Goal: Information Seeking & Learning: Learn about a topic

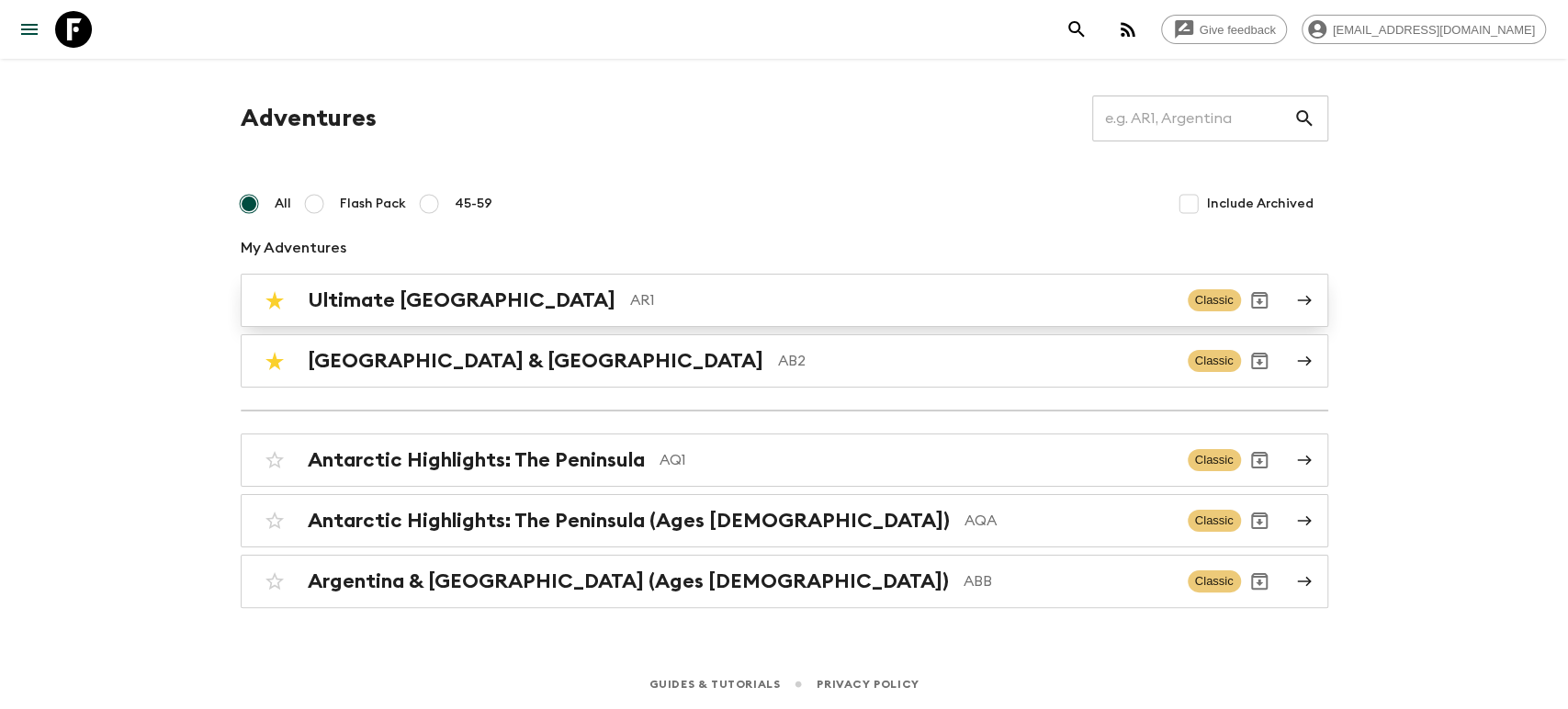
click at [485, 291] on h2 "Ultimate [GEOGRAPHIC_DATA]" at bounding box center [461, 300] width 307 height 23
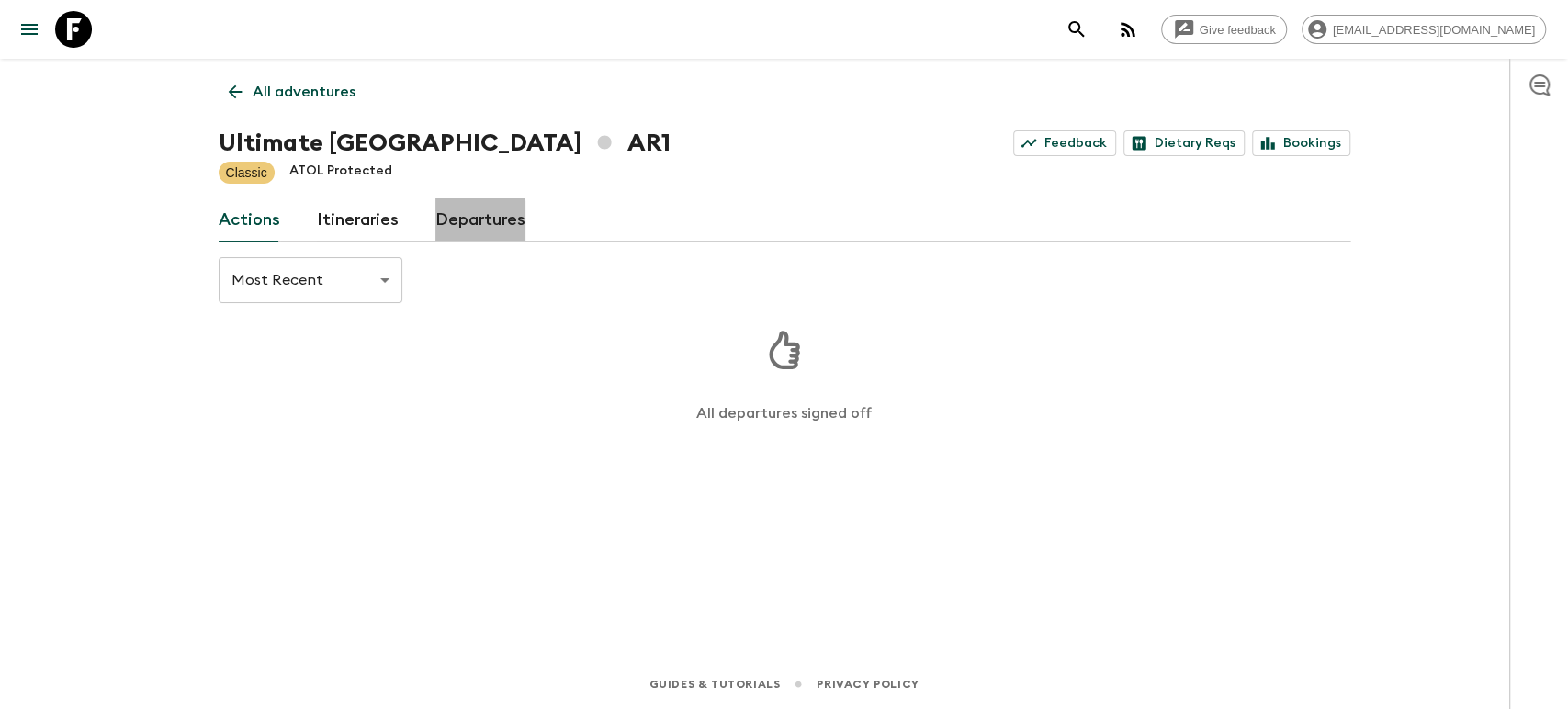
click at [463, 228] on link "Departures" at bounding box center [480, 219] width 90 height 44
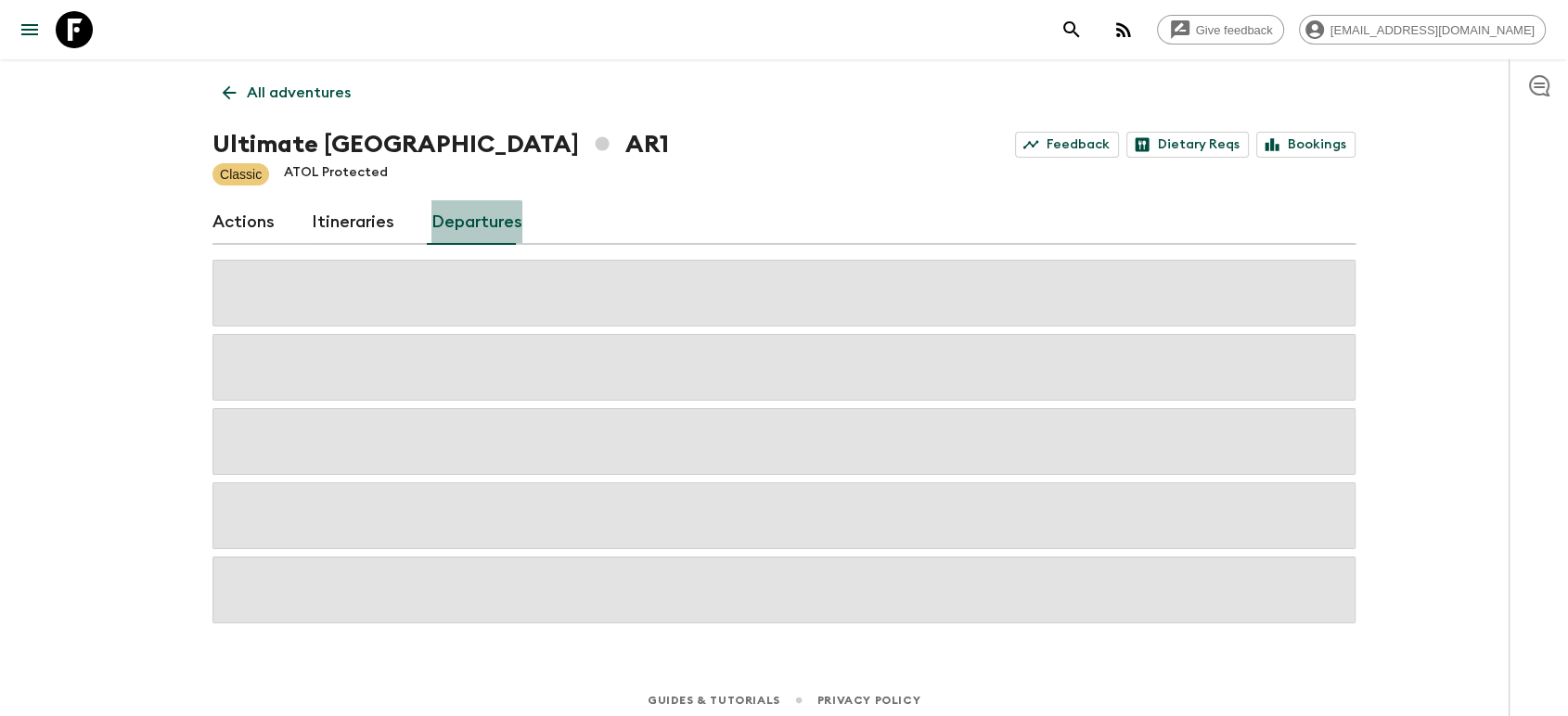
click at [468, 230] on link "Departures" at bounding box center [477, 222] width 91 height 44
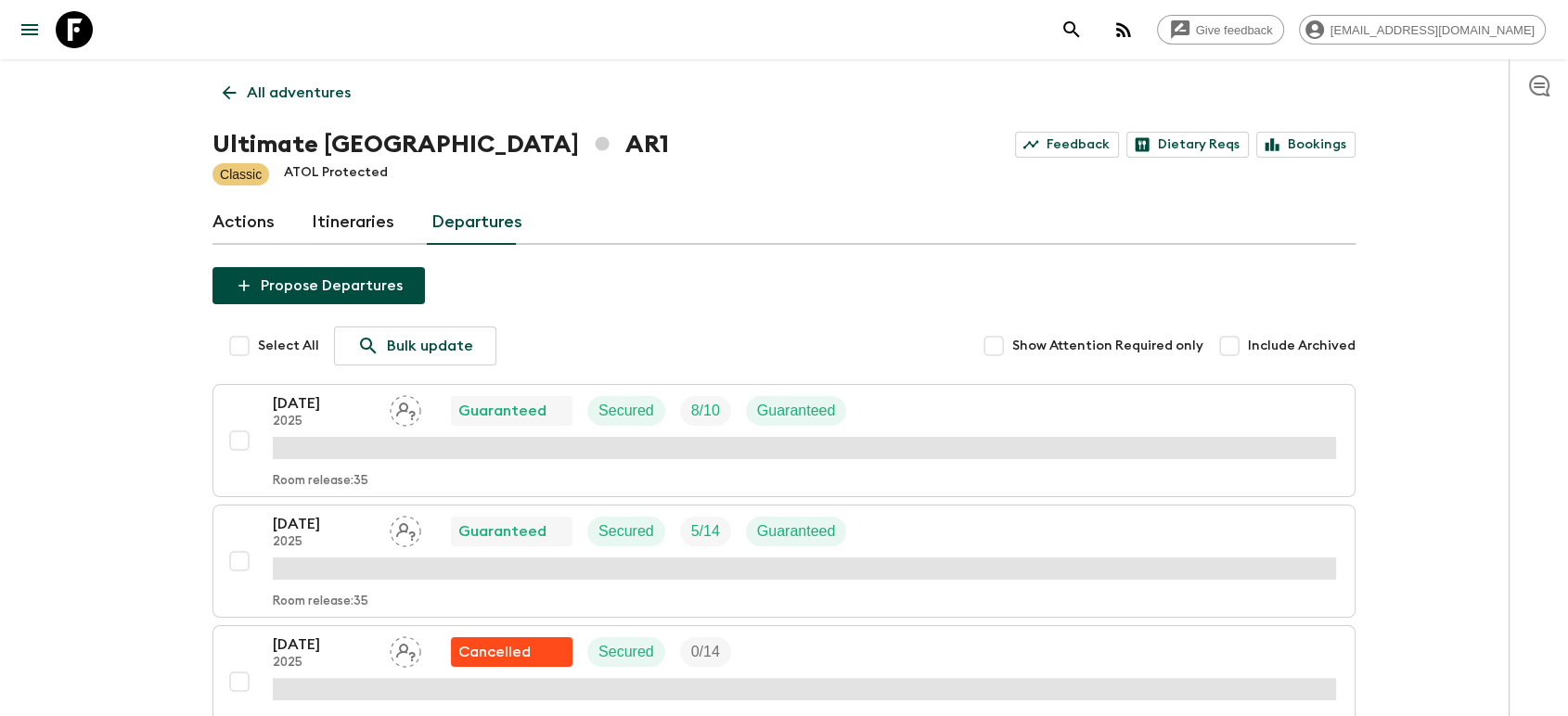
click at [374, 228] on link "Itineraries" at bounding box center [353, 222] width 83 height 44
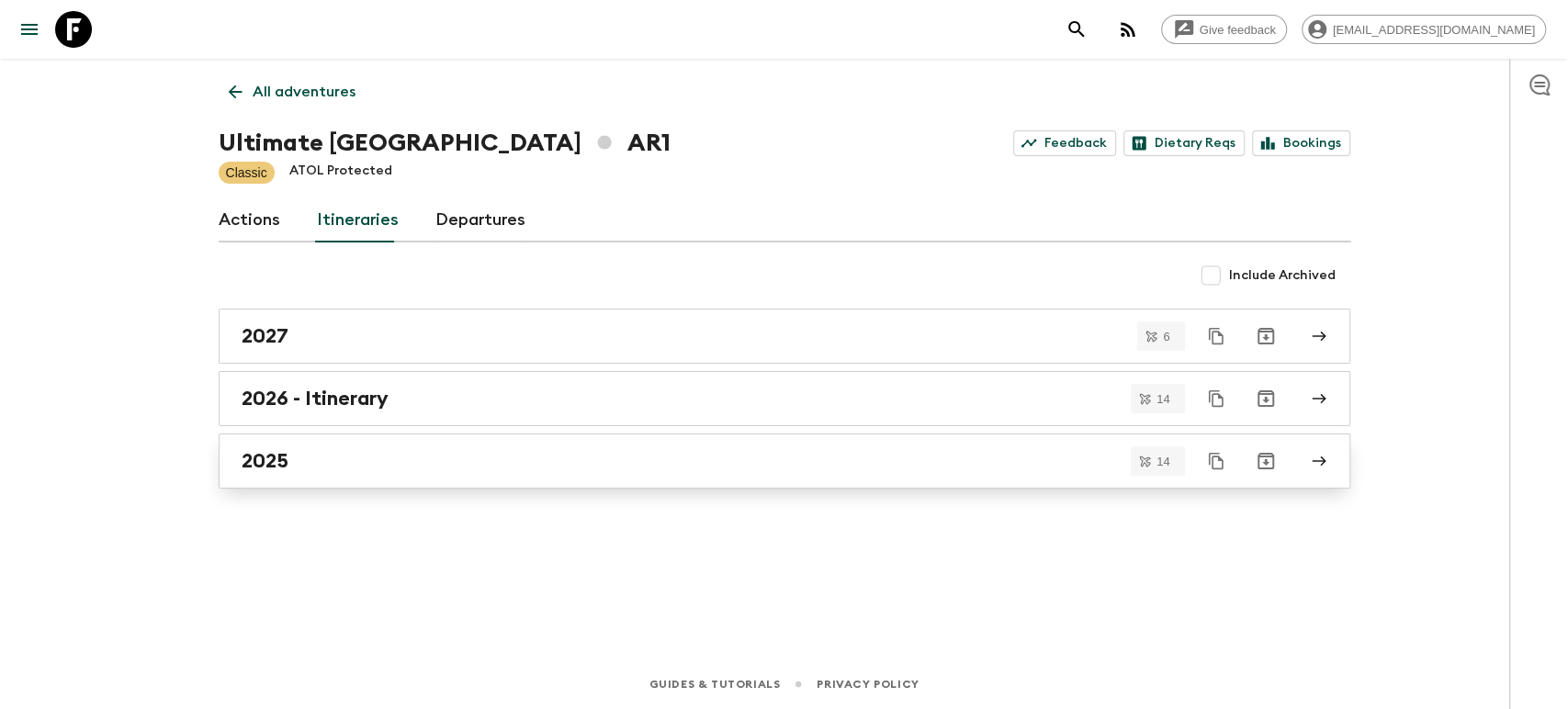
click at [350, 458] on div "2025" at bounding box center [767, 460] width 1051 height 23
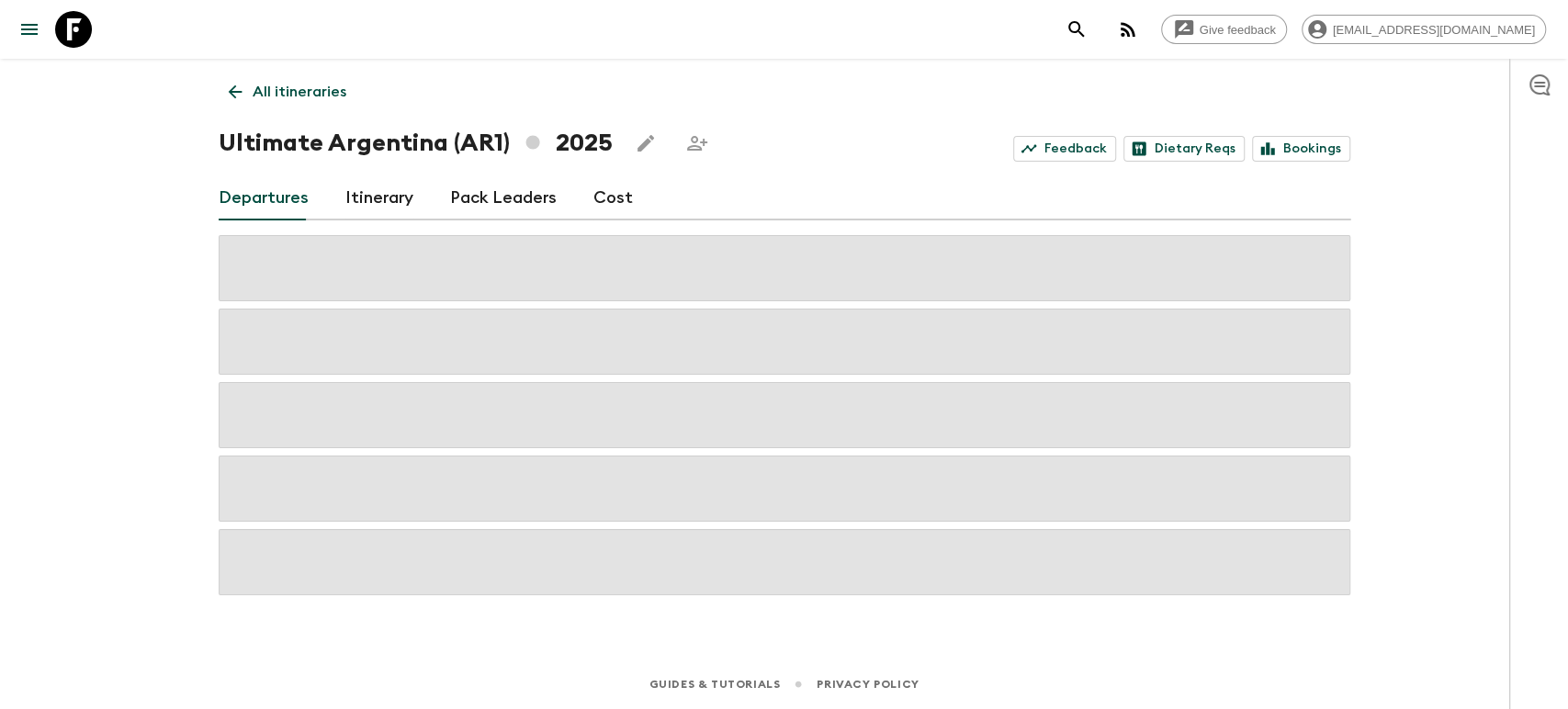
click at [618, 209] on link "Cost" at bounding box center [613, 198] width 39 height 44
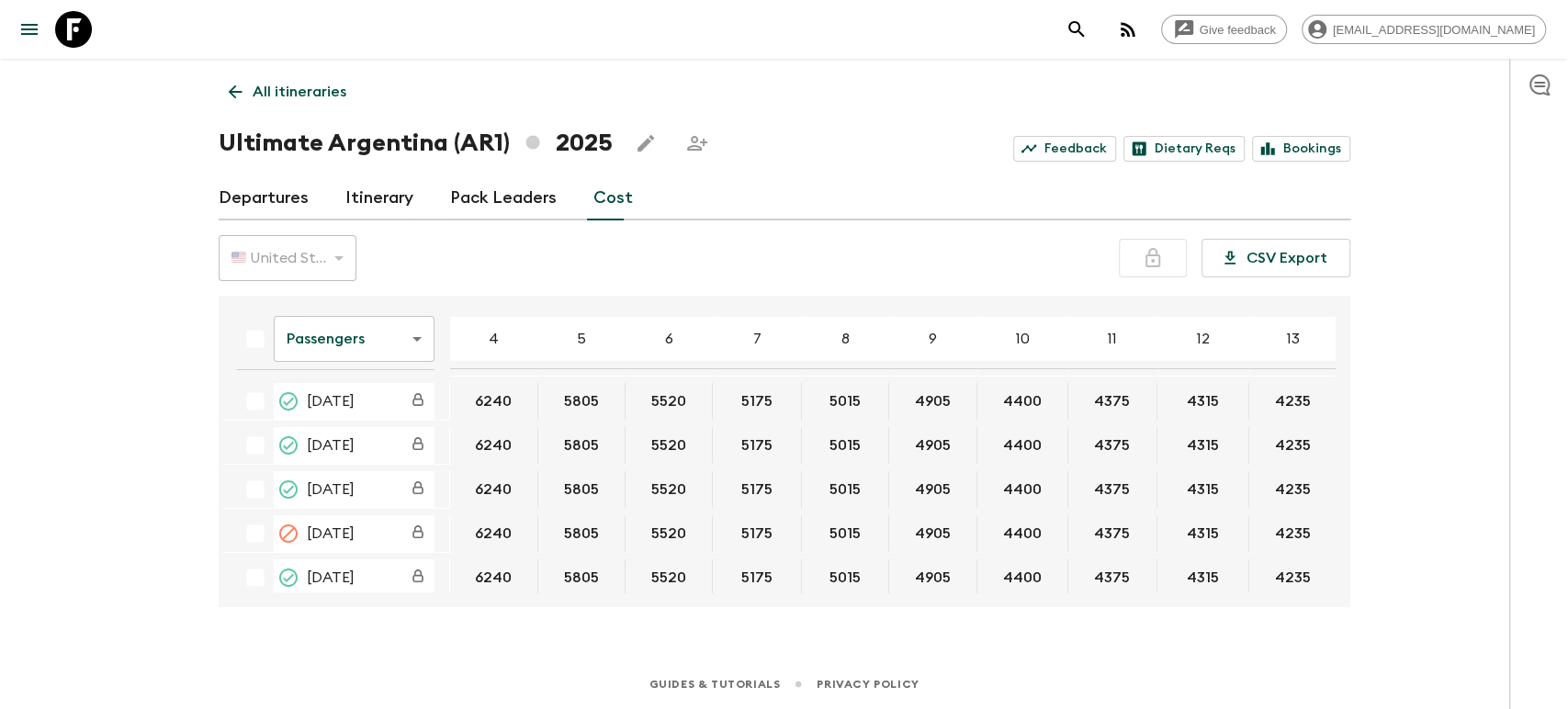
scroll to position [0, 353]
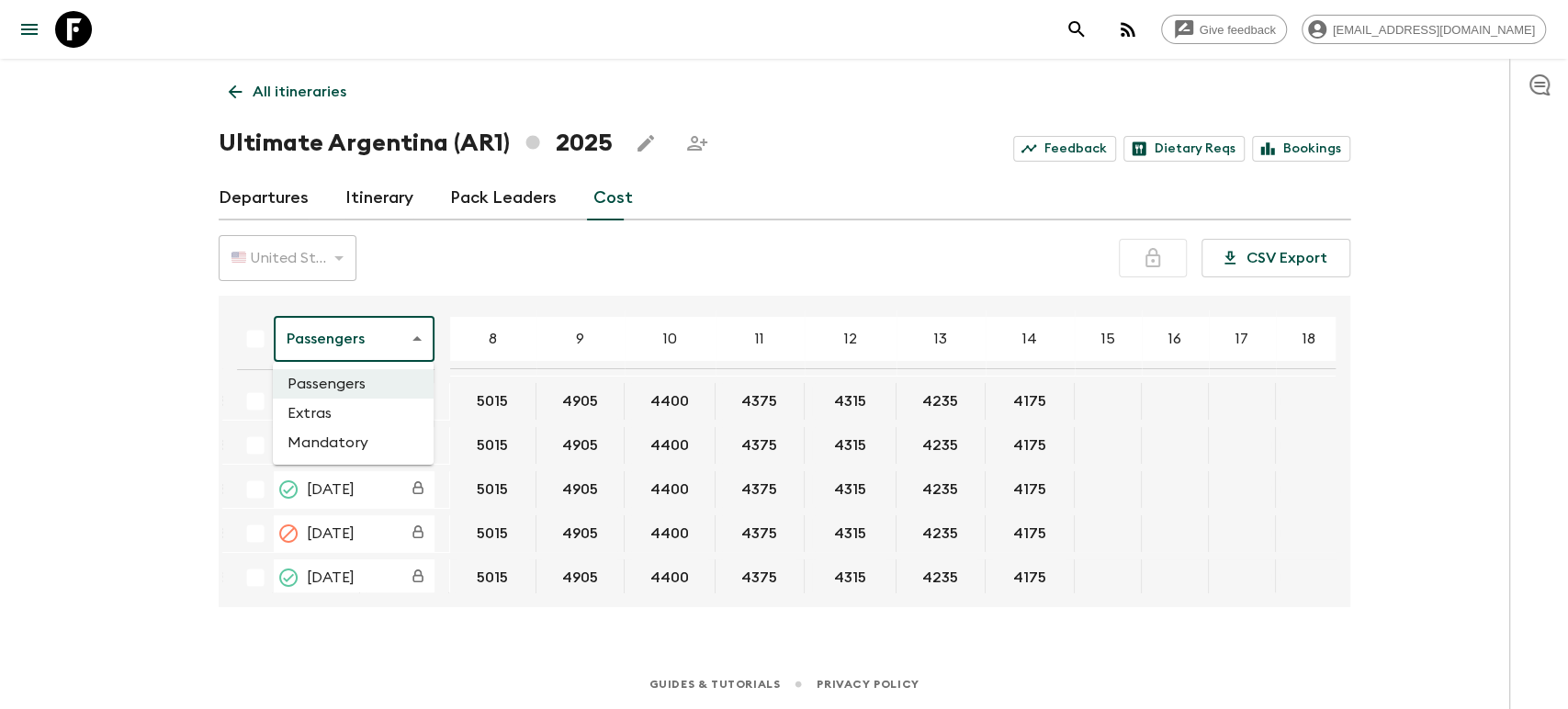
click at [424, 343] on body "Give feedback [EMAIL_ADDRESS][DOMAIN_NAME] All itineraries Ultimate [GEOGRAPHIC…" at bounding box center [784, 354] width 1568 height 709
click at [379, 445] on li "Mandatory" at bounding box center [353, 443] width 161 height 29
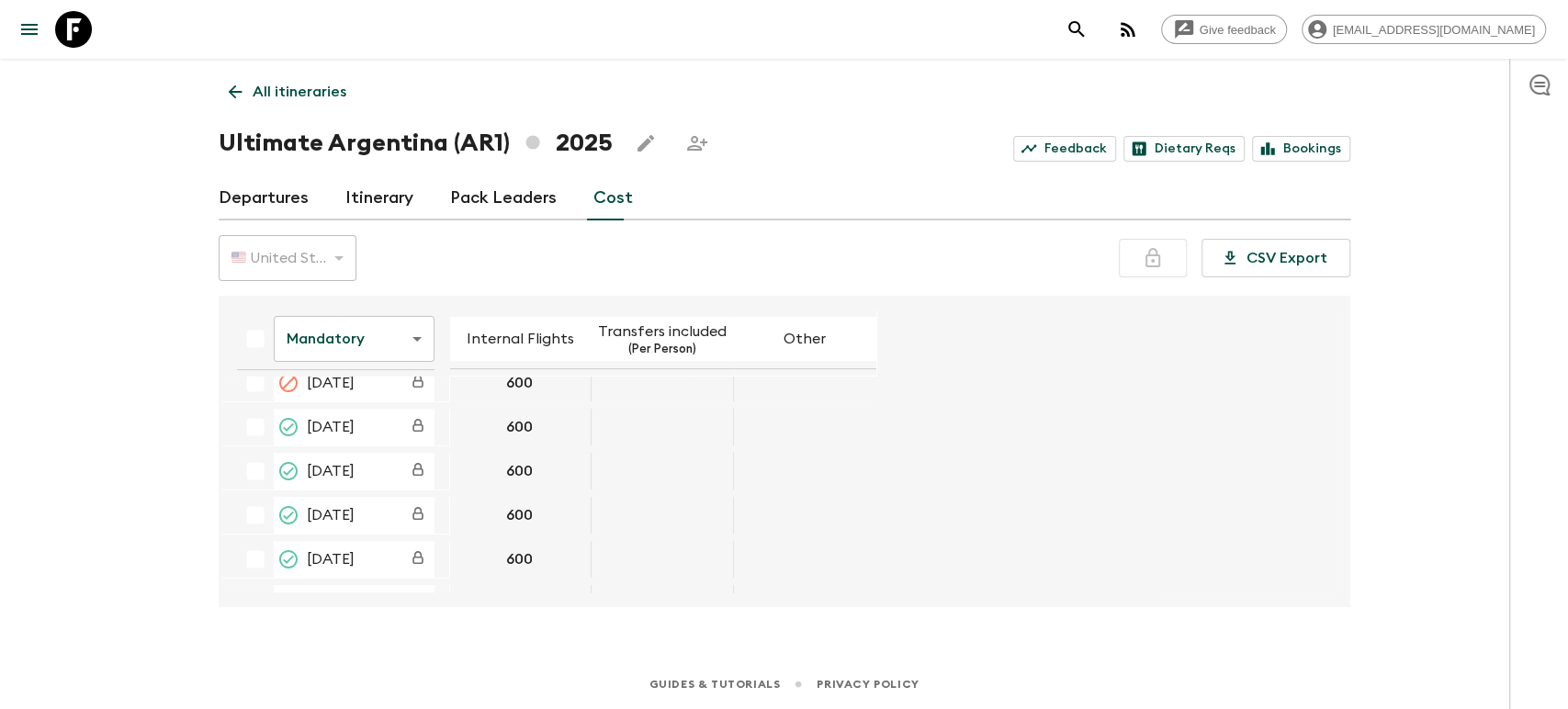
scroll to position [330, 0]
